Goal: Information Seeking & Learning: Learn about a topic

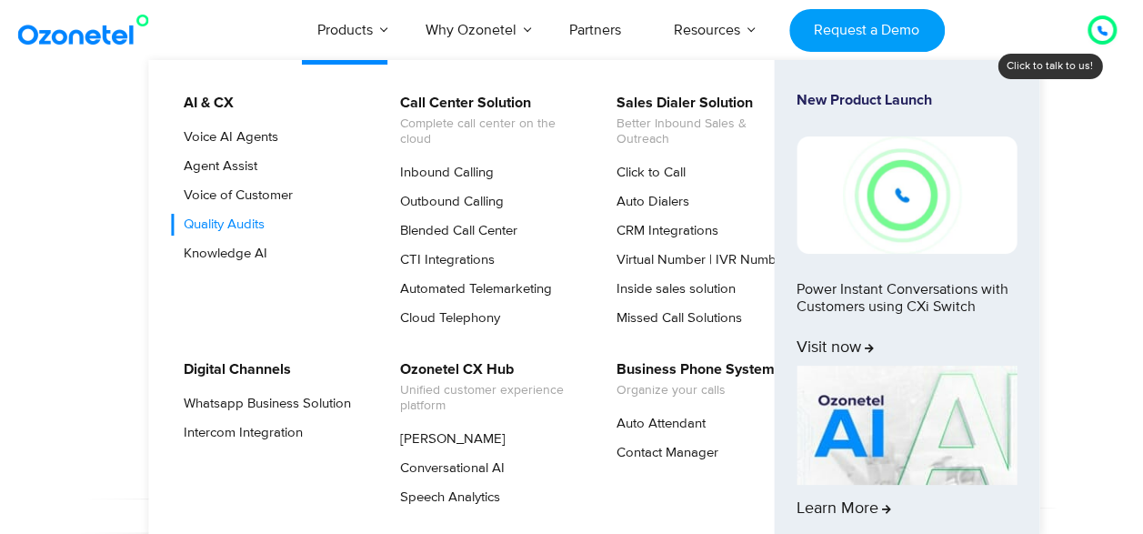
click at [222, 235] on link "Quality Audits" at bounding box center [219, 225] width 95 height 22
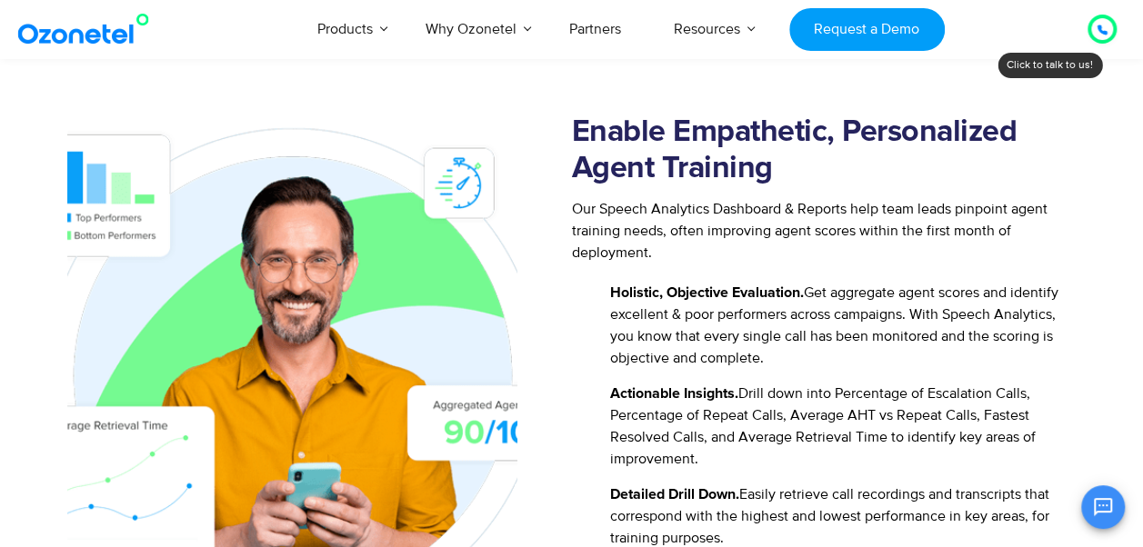
scroll to position [2201, 0]
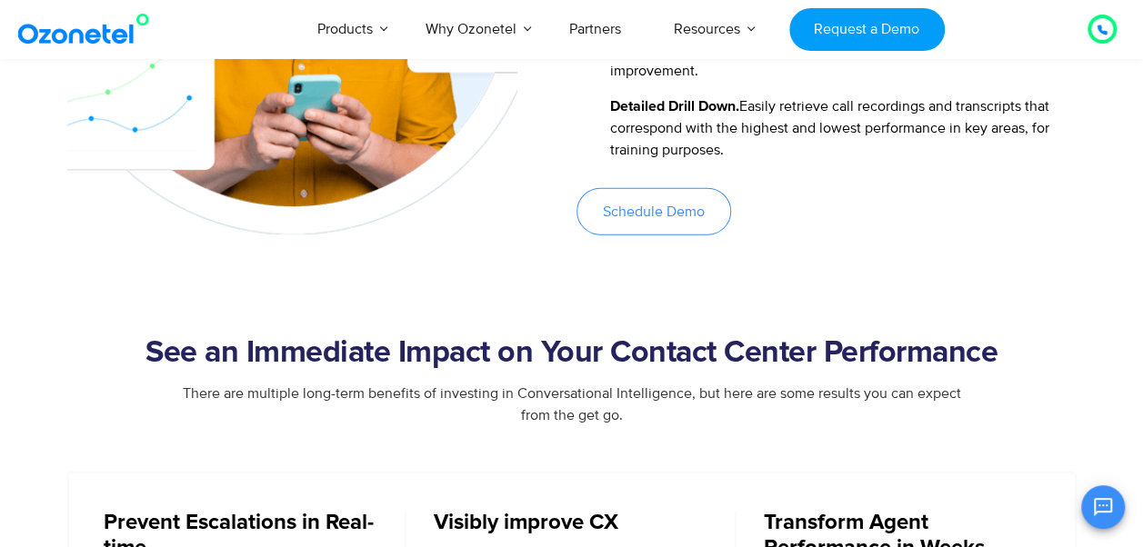
click at [647, 222] on link "Schedule Demo" at bounding box center [653, 211] width 155 height 47
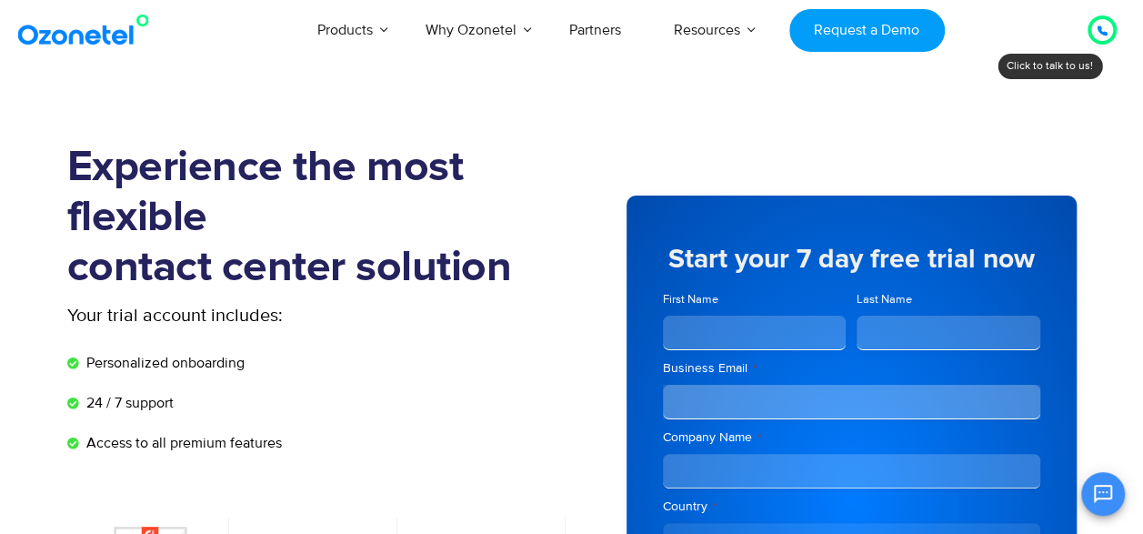
click at [764, 327] on input "First Name" at bounding box center [755, 332] width 184 height 35
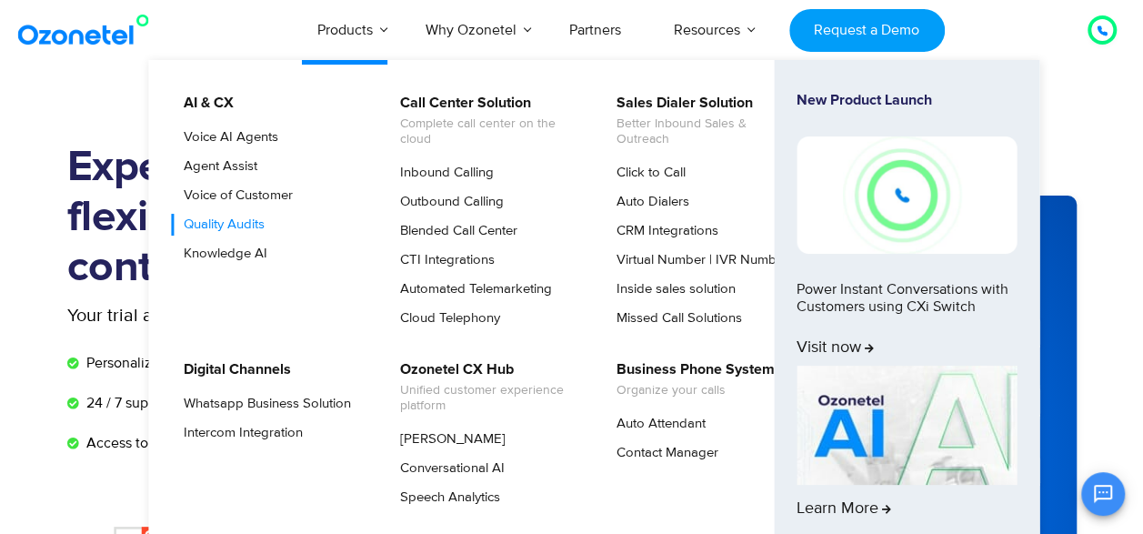
click at [264, 235] on link "Quality Audits" at bounding box center [219, 225] width 95 height 22
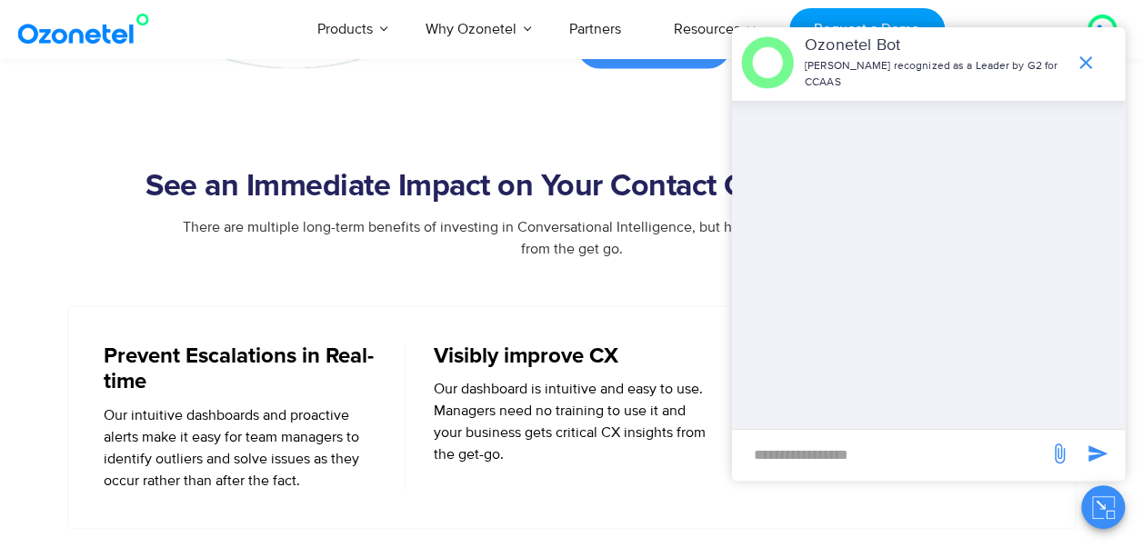
scroll to position [2366, 0]
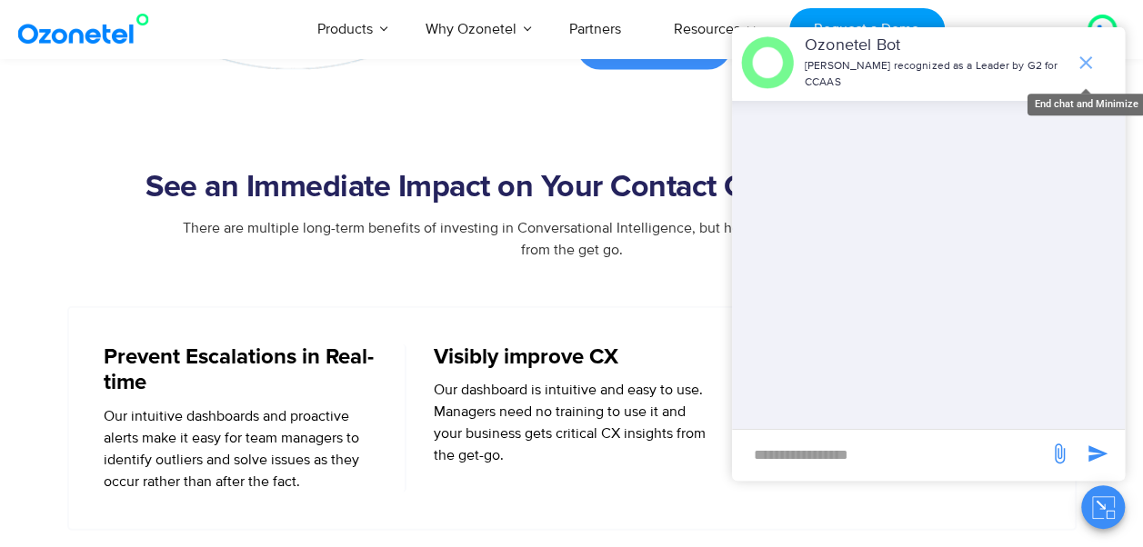
click at [1080, 64] on icon "end chat or minimize" at bounding box center [1085, 63] width 22 height 22
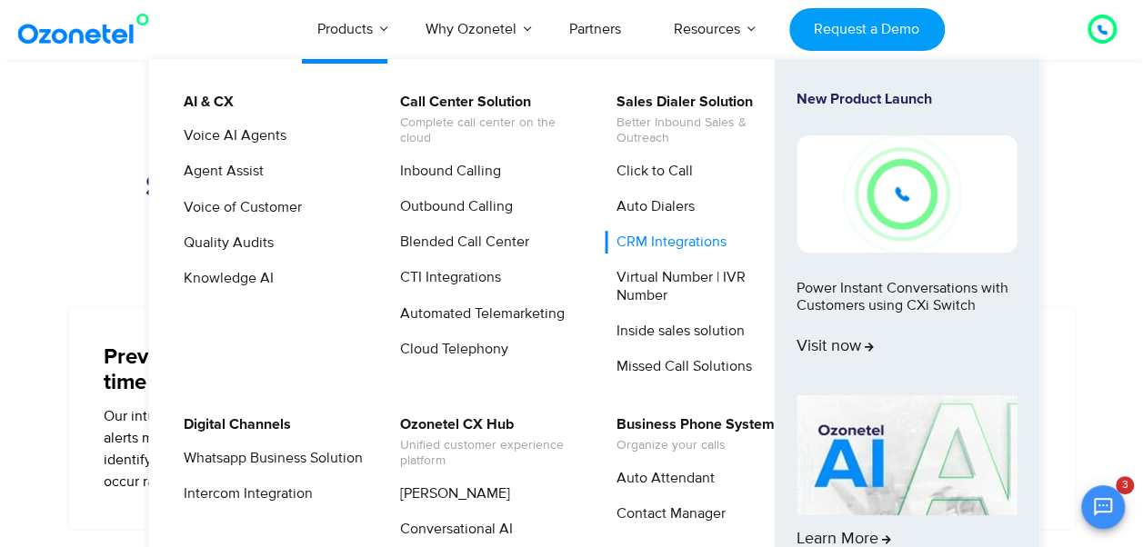
click at [682, 241] on link "CRM Integrations" at bounding box center [666, 242] width 125 height 23
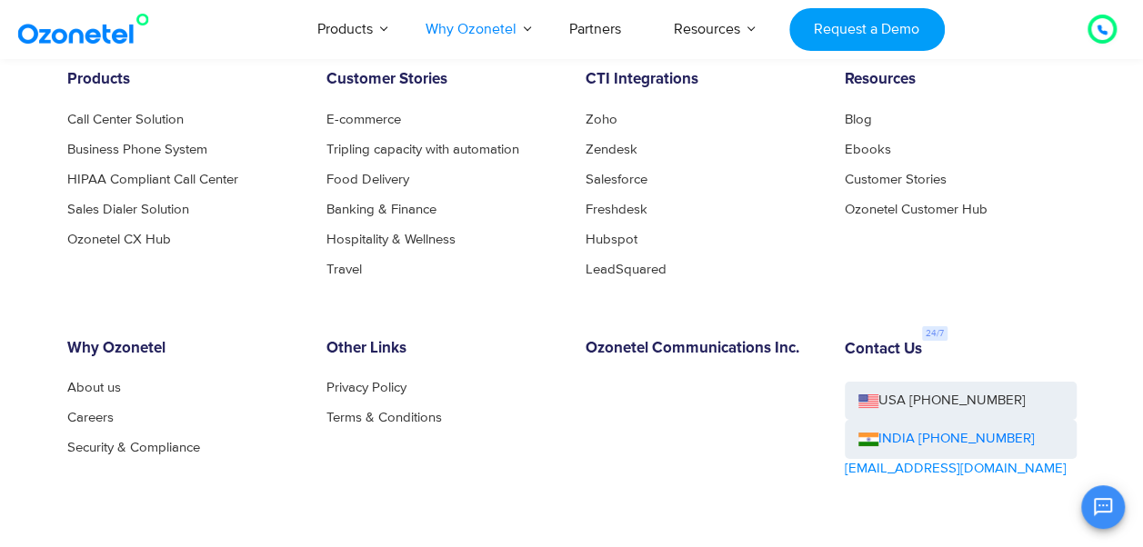
scroll to position [3249, 0]
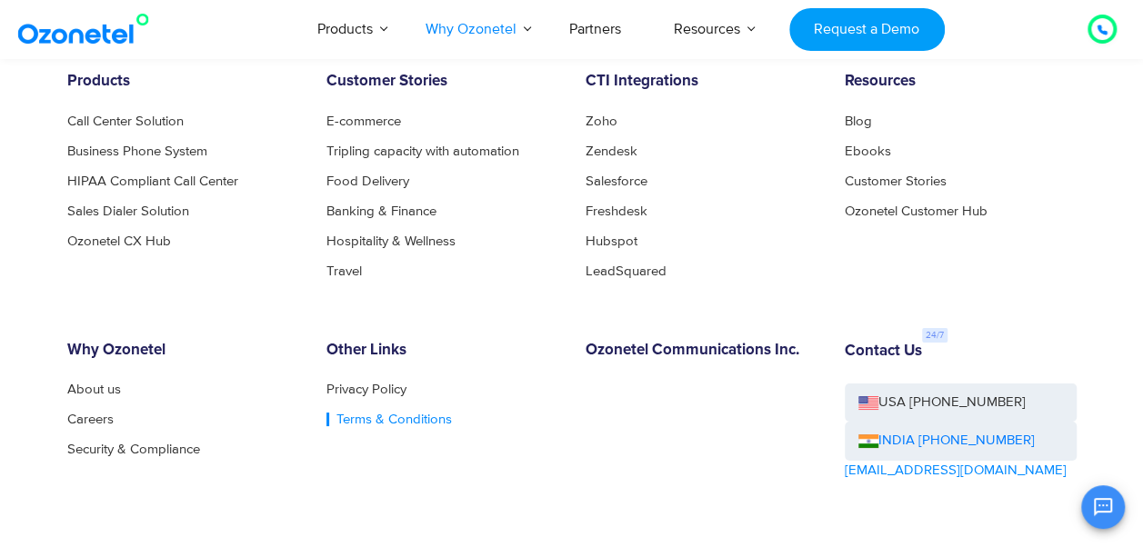
drag, startPoint x: 0, startPoint y: 0, endPoint x: 387, endPoint y: 416, distance: 568.6
click at [387, 416] on link "Terms & Conditions" at bounding box center [388, 420] width 125 height 14
